Goal: Task Accomplishment & Management: Manage account settings

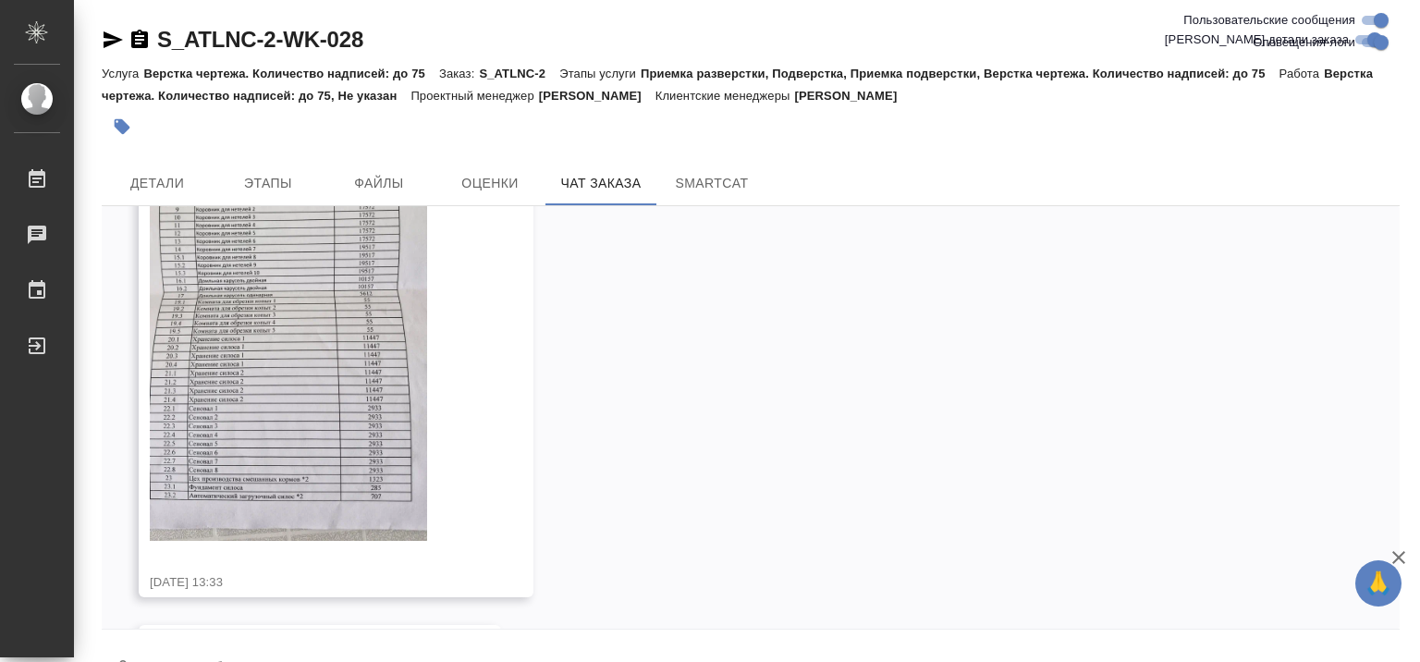
scroll to position [16249, 0]
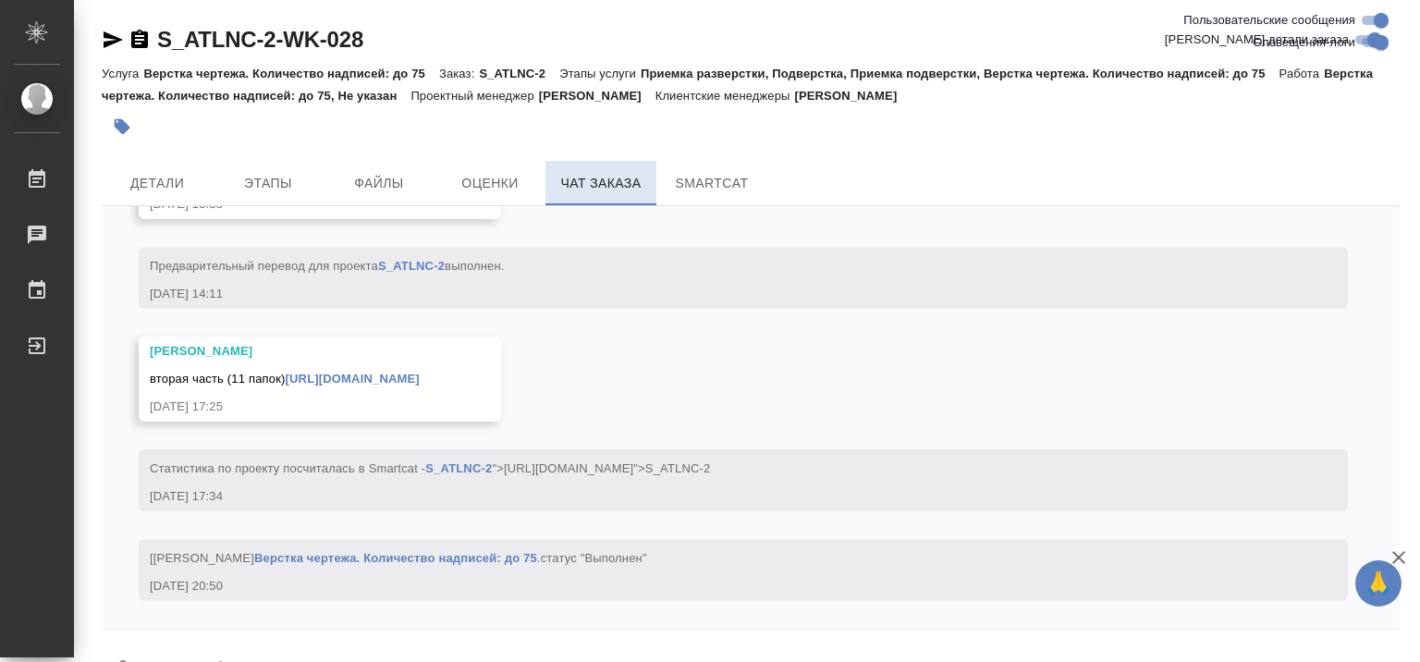
click at [620, 177] on span "Чат заказа" at bounding box center [601, 183] width 89 height 23
click at [169, 180] on span "Детали" at bounding box center [157, 183] width 89 height 23
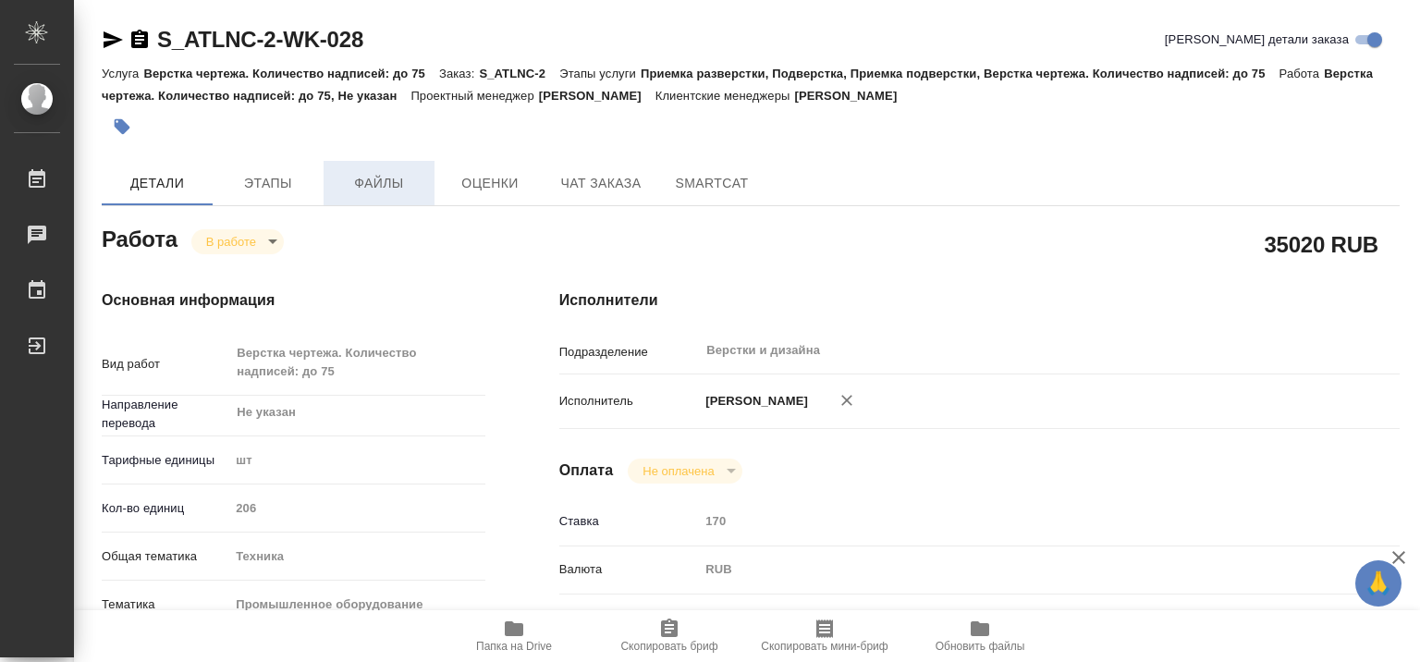
type textarea "x"
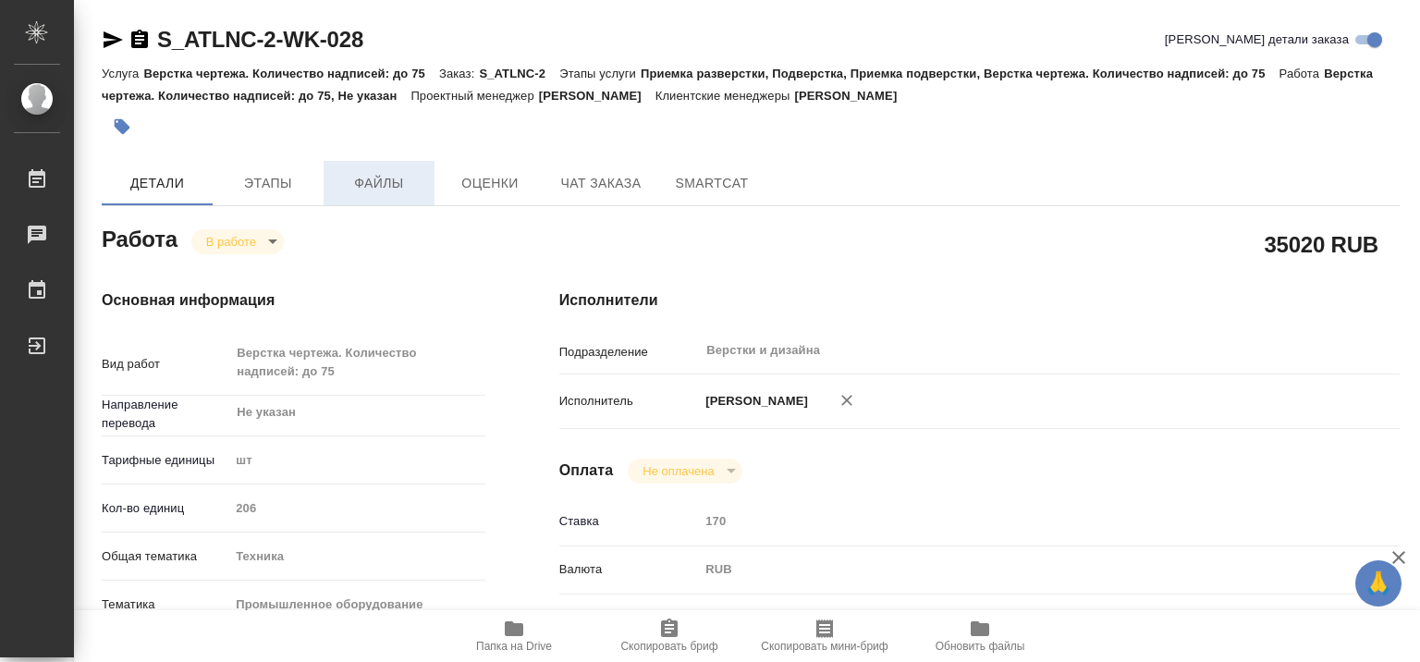
type textarea "x"
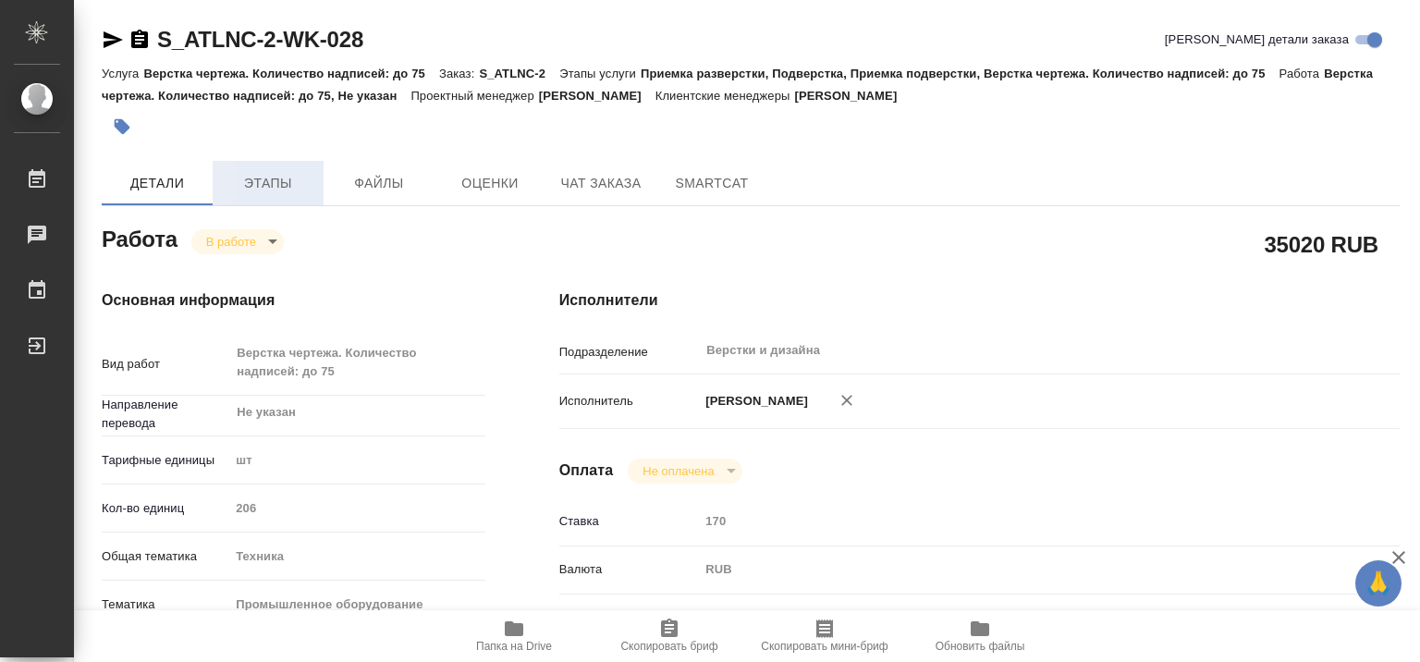
type textarea "x"
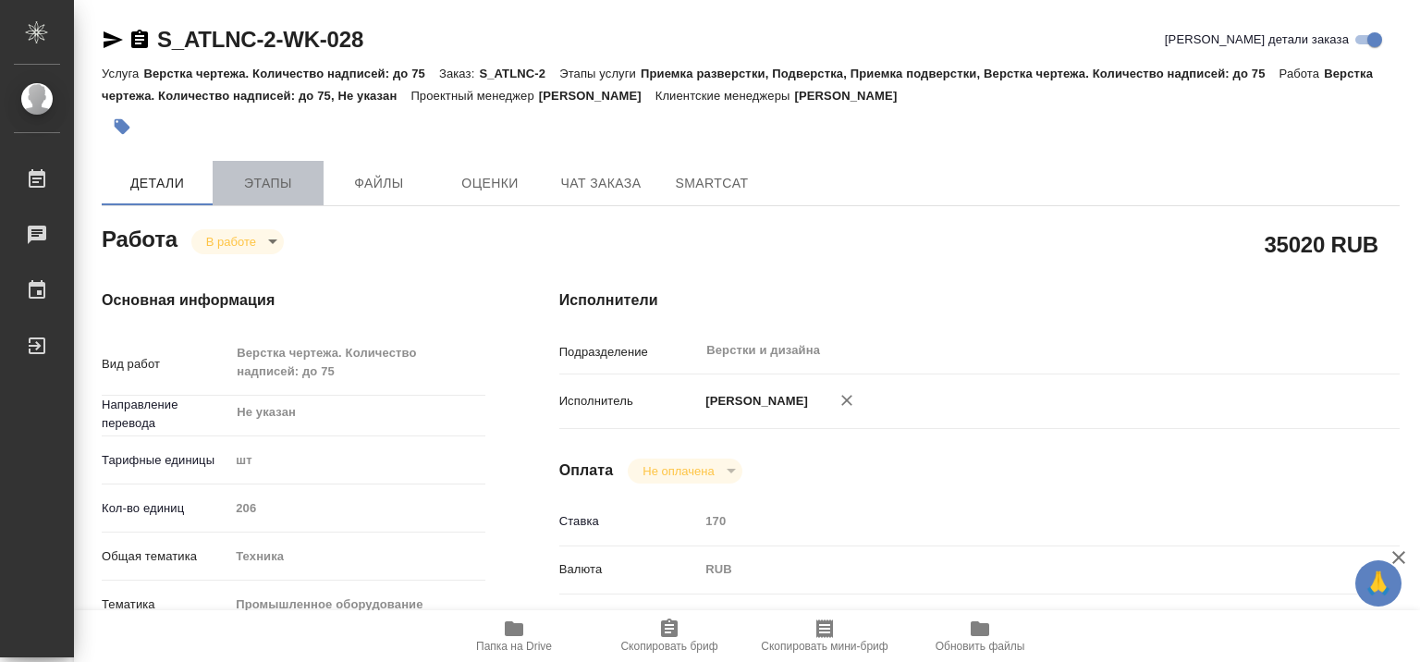
click at [281, 184] on span "Этапы" at bounding box center [268, 183] width 89 height 23
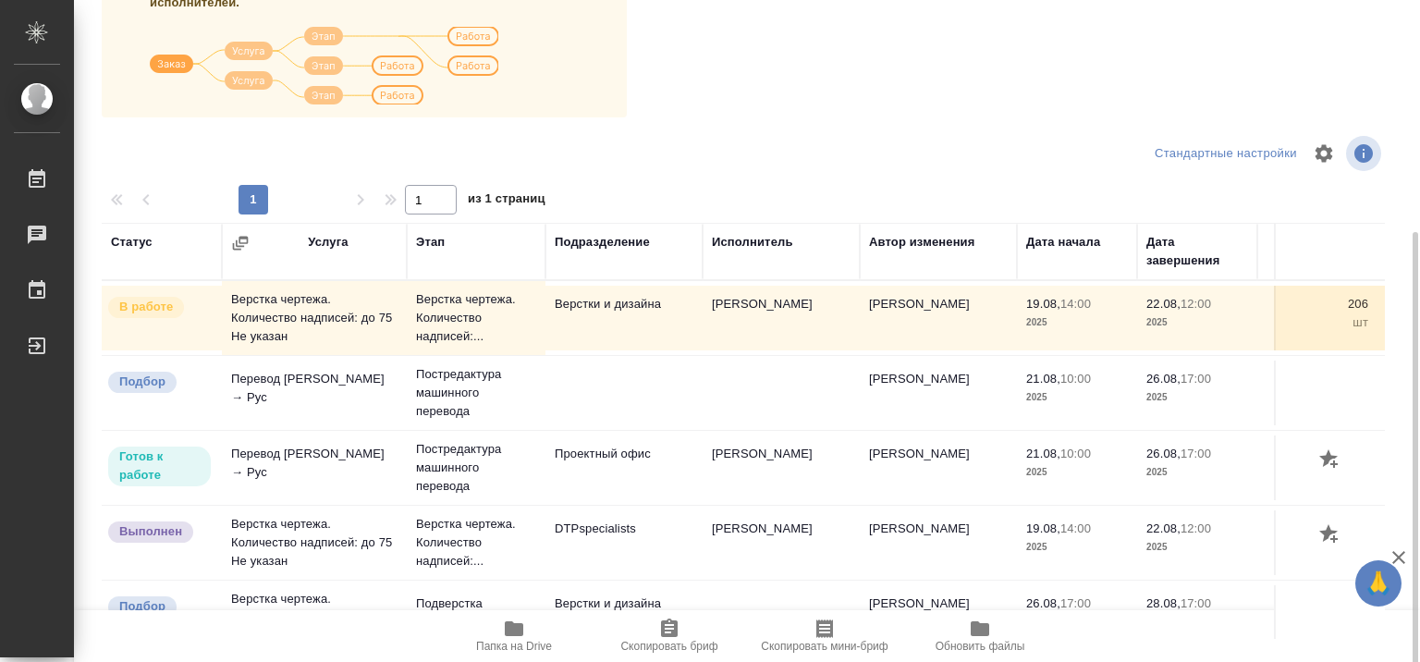
scroll to position [29, 0]
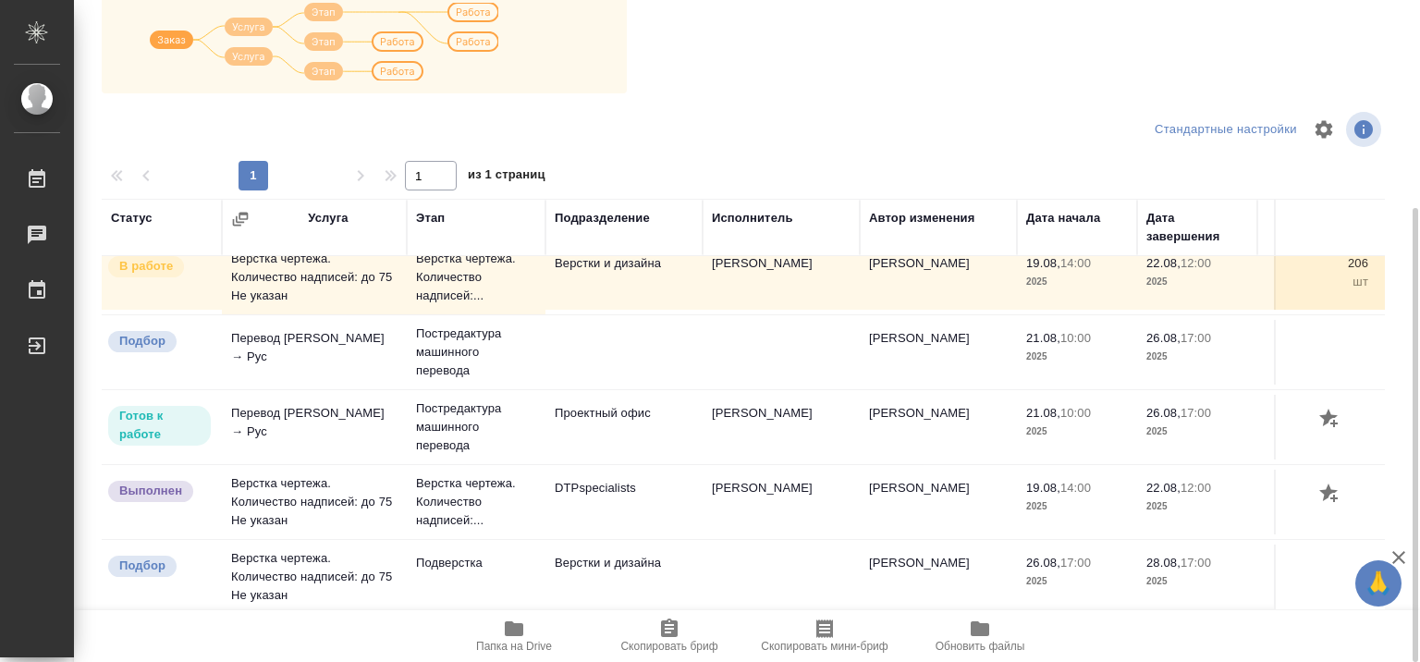
click at [505, 629] on icon "button" at bounding box center [514, 628] width 18 height 15
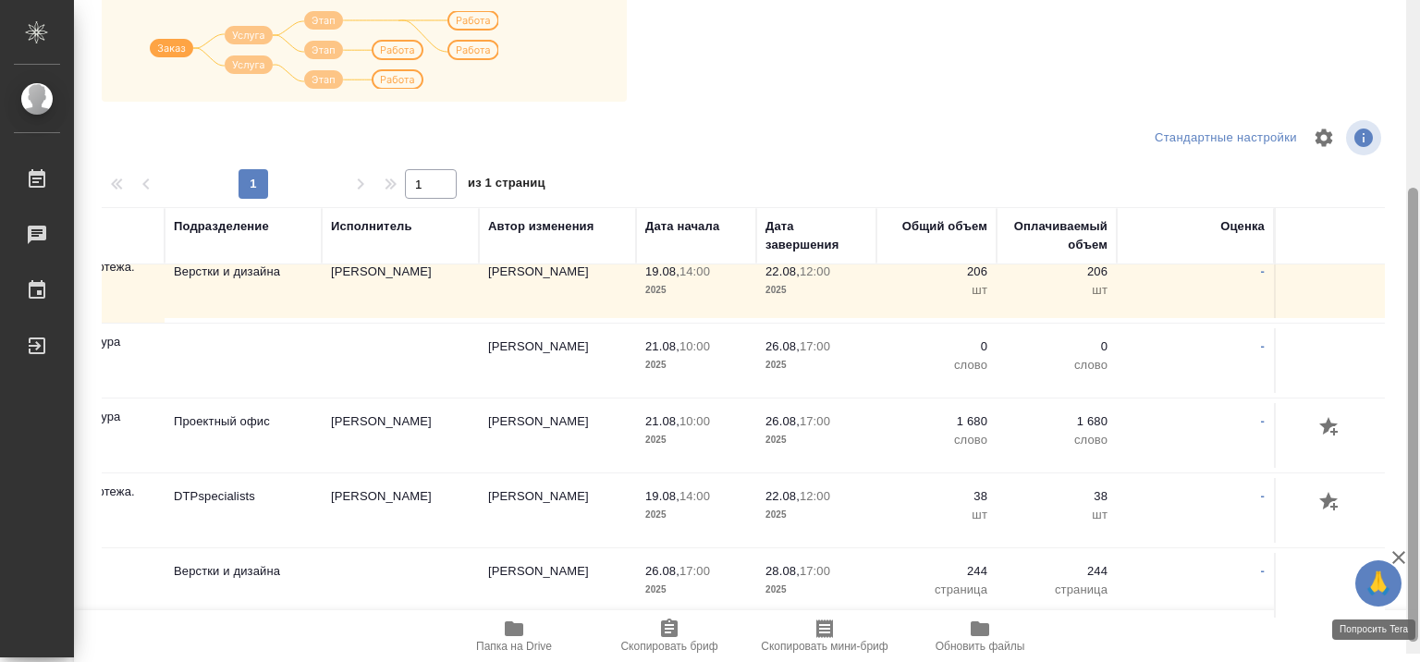
scroll to position [301, 0]
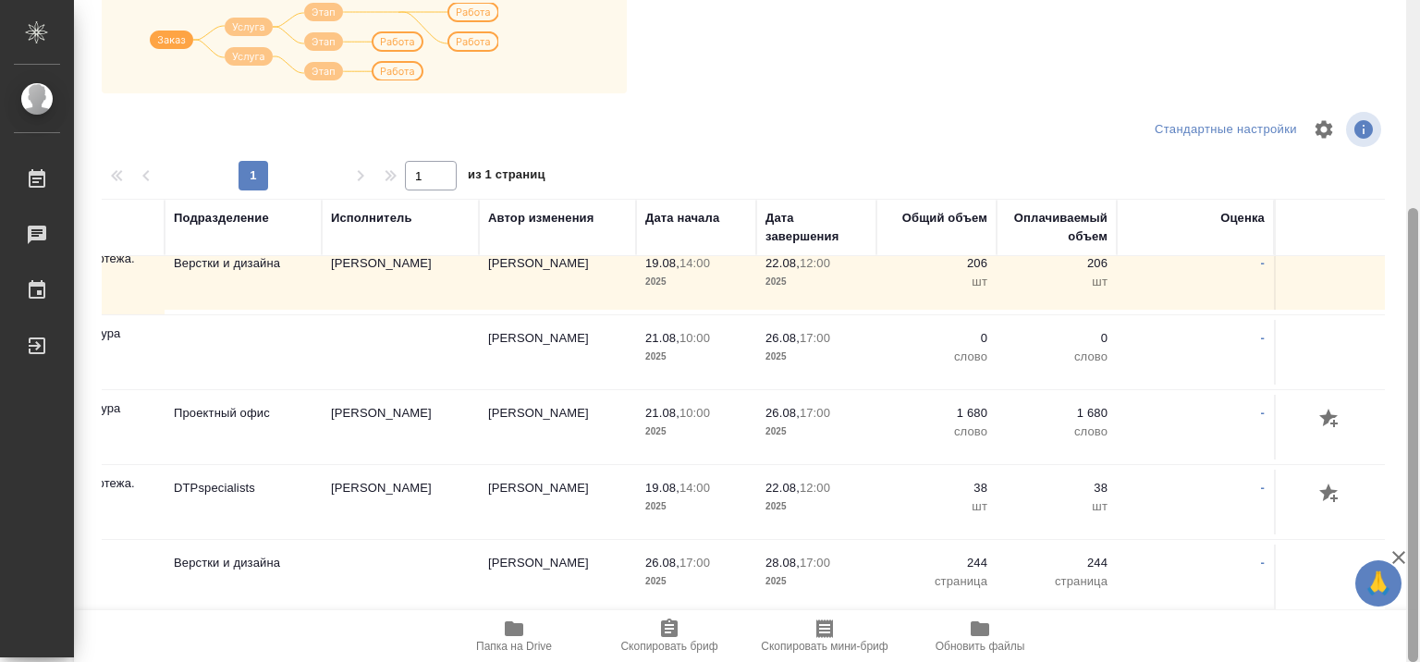
drag, startPoint x: 1413, startPoint y: 462, endPoint x: 1367, endPoint y: 620, distance: 164.5
click at [1367, 620] on div "S_ATLNC-2-WK-028 Кратко детали заказа Услуга Верстка чертежа. Количество надпис…" at bounding box center [747, 331] width 1346 height 662
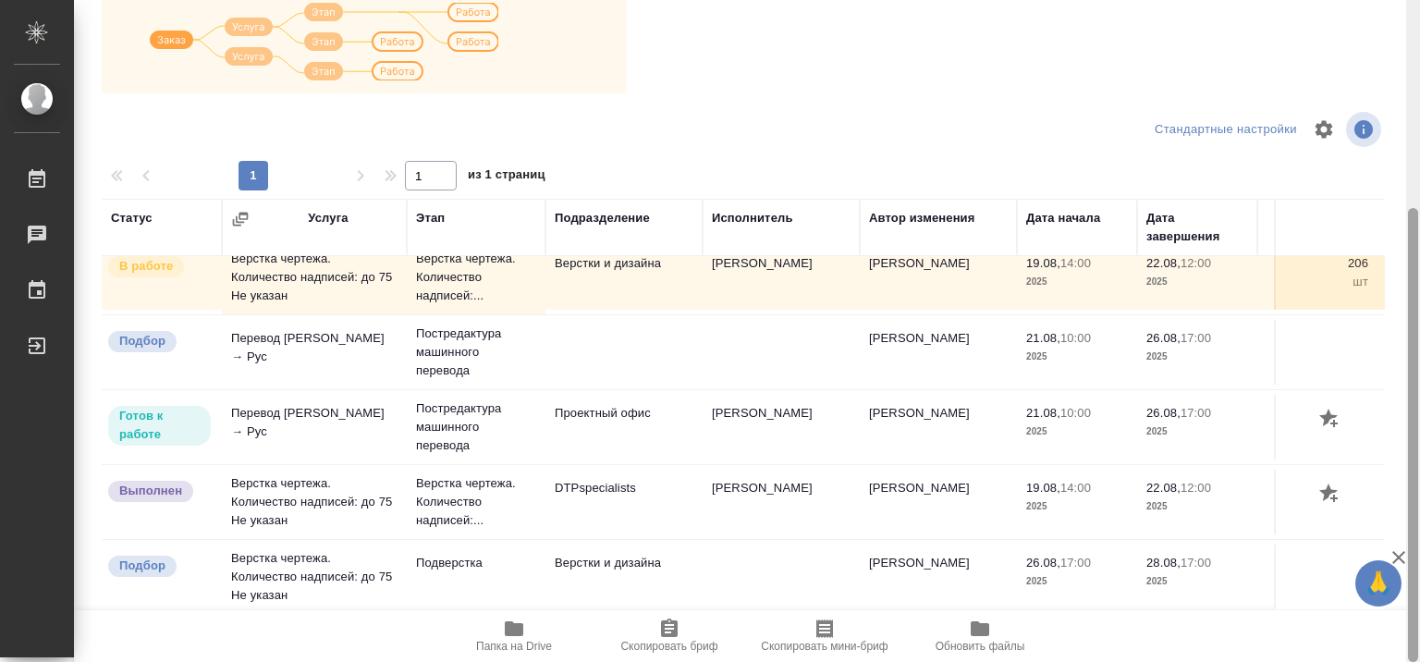
drag, startPoint x: 1410, startPoint y: 483, endPoint x: 1405, endPoint y: 568, distance: 85.2
click at [1405, 568] on div "🙏 .cls-1 fill:#fff; AWATERA Gumyonnyy Sergey Работы 0 Чаты График Выйти S_ATLNC…" at bounding box center [710, 331] width 1420 height 662
